Goal: Book appointment/travel/reservation

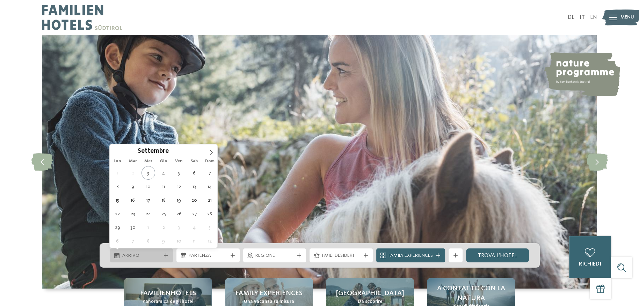
click at [170, 256] on div "Arrivo" at bounding box center [141, 256] width 63 height 14
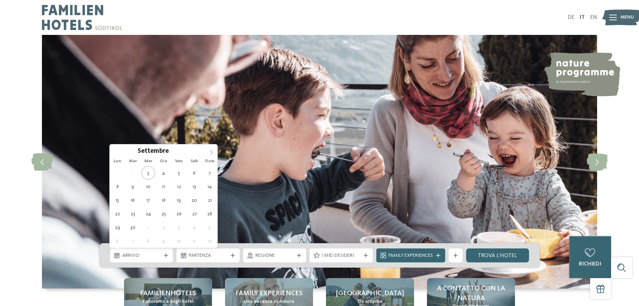
click at [211, 151] on icon at bounding box center [211, 152] width 5 height 5
type div "[DATE]"
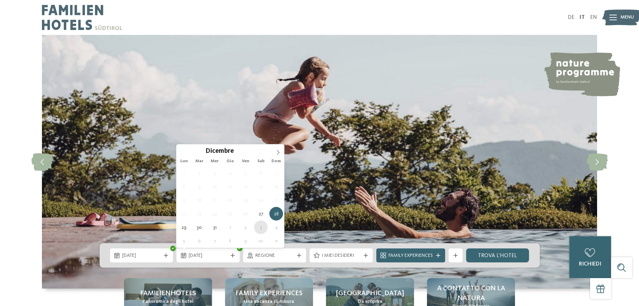
type div "[DATE]"
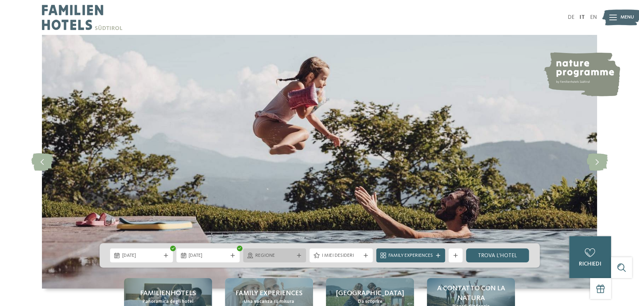
click at [300, 256] on icon at bounding box center [299, 256] width 4 height 4
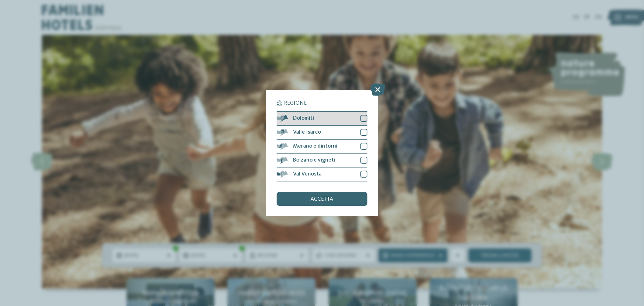
click at [309, 117] on span "Dolomiti" at bounding box center [303, 119] width 21 height 6
click at [321, 198] on span "accetta" at bounding box center [322, 200] width 23 height 6
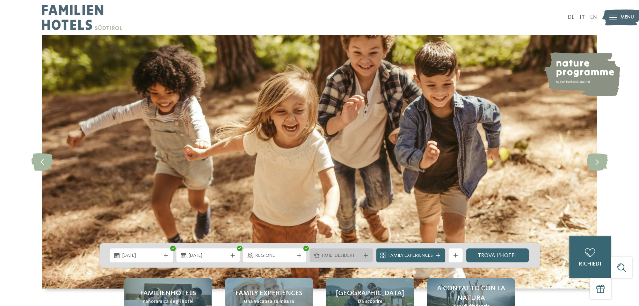
click at [364, 252] on div "I miei desideri" at bounding box center [340, 256] width 63 height 14
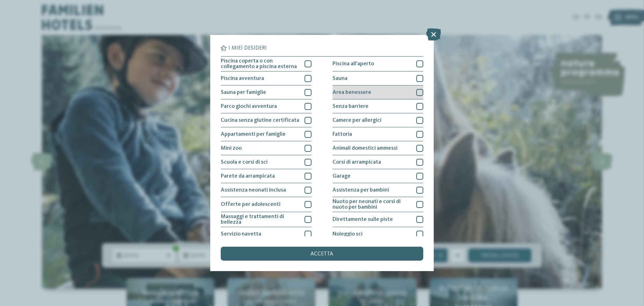
click at [416, 92] on div at bounding box center [419, 92] width 7 height 7
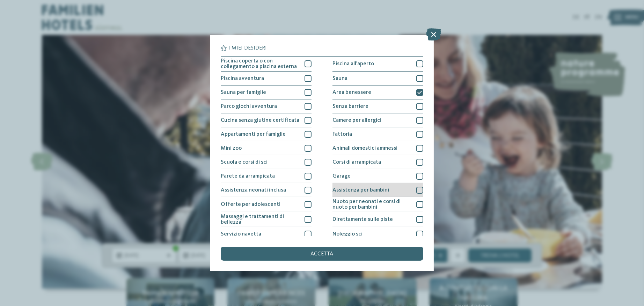
click at [416, 188] on div at bounding box center [419, 190] width 7 height 7
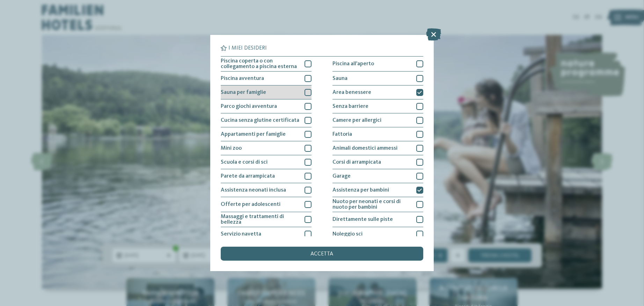
click at [308, 89] on div at bounding box center [308, 92] width 7 height 7
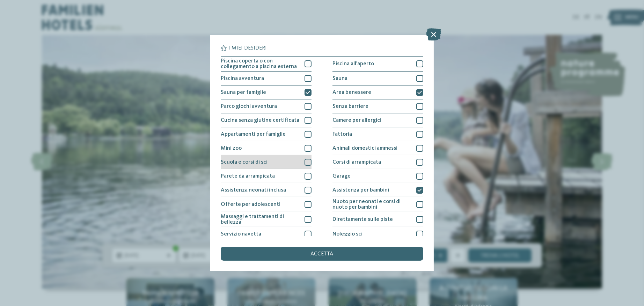
scroll to position [35, 0]
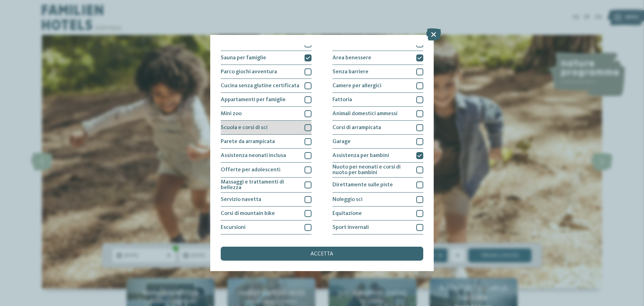
click at [305, 126] on div at bounding box center [308, 127] width 7 height 7
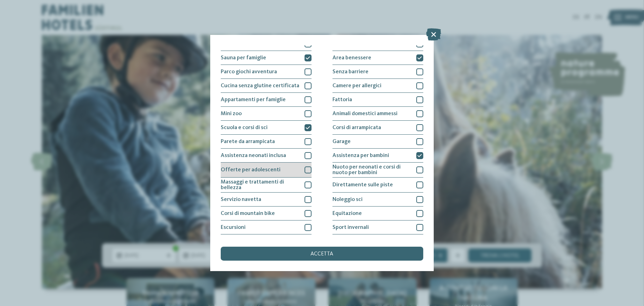
click at [306, 168] on div at bounding box center [308, 170] width 7 height 7
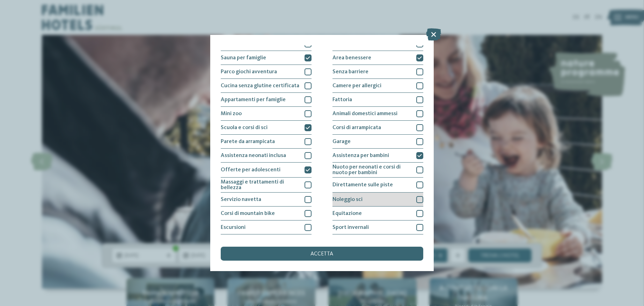
click at [416, 199] on div at bounding box center [419, 199] width 7 height 7
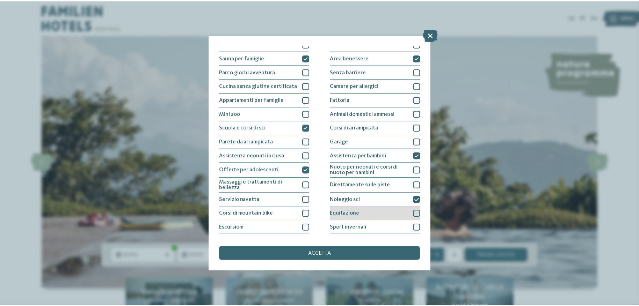
scroll to position [0, 0]
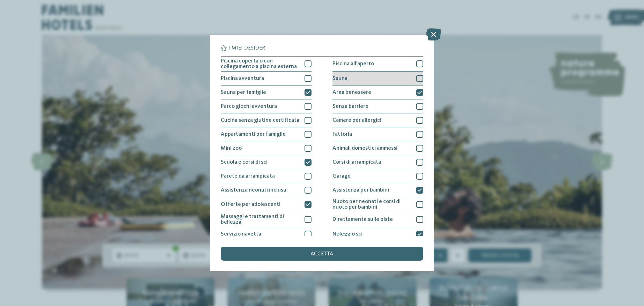
click at [416, 78] on div at bounding box center [419, 78] width 7 height 7
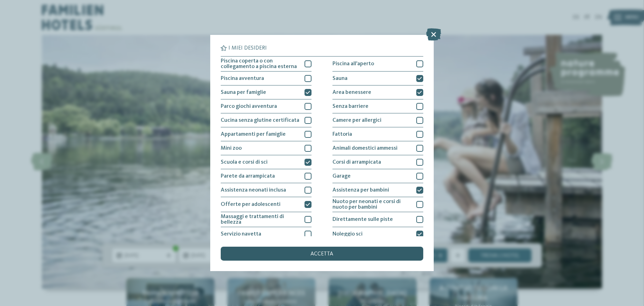
click at [335, 250] on div "accetta" at bounding box center [322, 254] width 203 height 14
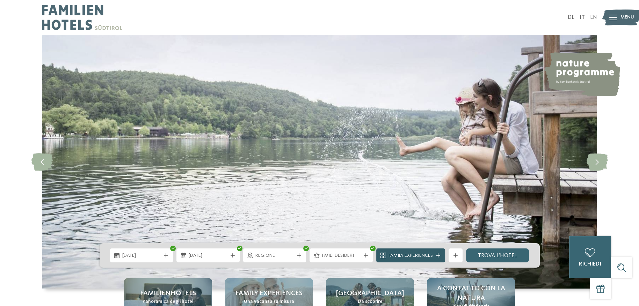
click at [413, 254] on span "Family Experiences" at bounding box center [410, 256] width 44 height 7
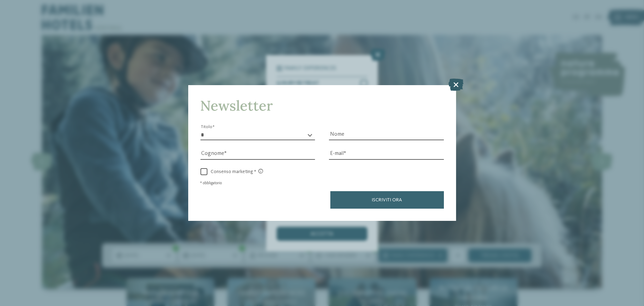
click at [459, 83] on icon at bounding box center [455, 85] width 15 height 12
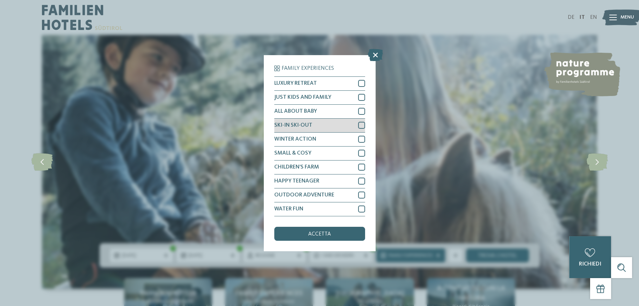
click at [360, 124] on div at bounding box center [361, 125] width 7 height 7
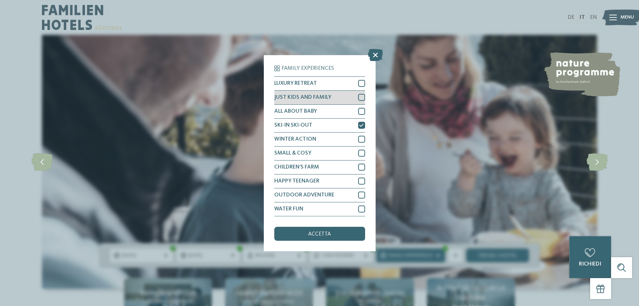
click at [363, 95] on div at bounding box center [361, 97] width 7 height 7
click at [320, 236] on span "accetta" at bounding box center [319, 235] width 23 height 6
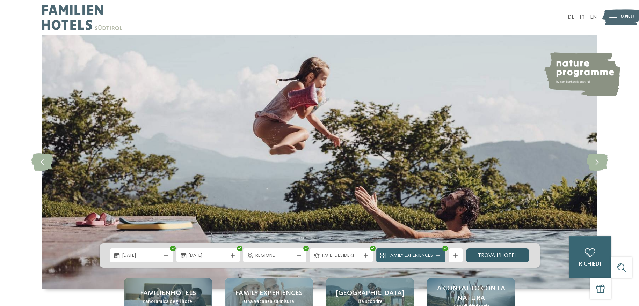
click at [486, 252] on link "trova l’hotel" at bounding box center [497, 256] width 63 height 14
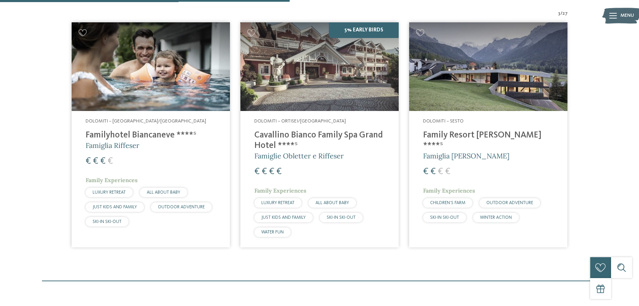
scroll to position [281, 0]
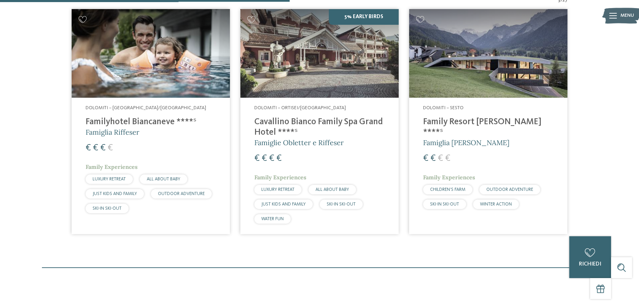
click at [133, 81] on img at bounding box center [151, 53] width 158 height 89
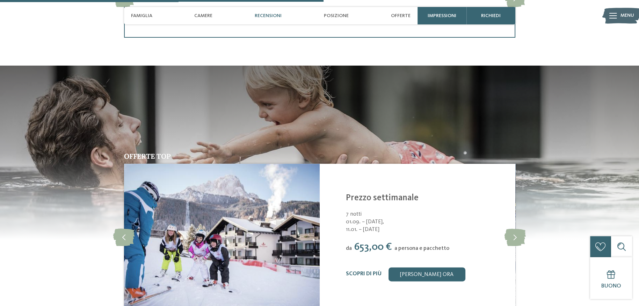
scroll to position [1013, 0]
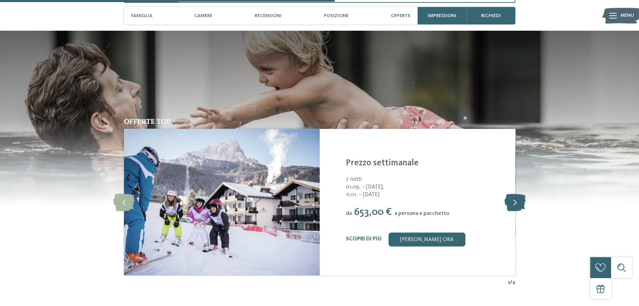
click at [513, 202] on icon at bounding box center [514, 202] width 21 height 17
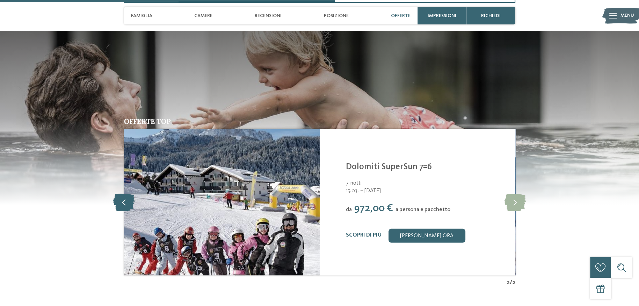
click at [128, 203] on icon at bounding box center [123, 202] width 21 height 17
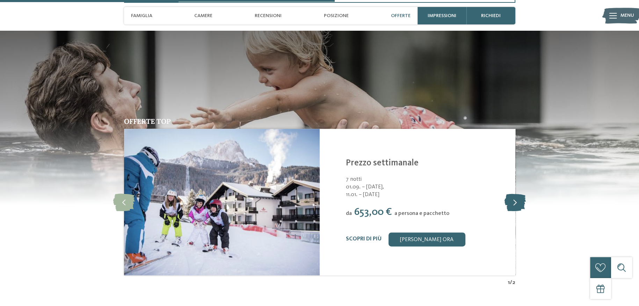
click at [519, 205] on icon at bounding box center [514, 202] width 21 height 17
